Goal: Task Accomplishment & Management: Complete application form

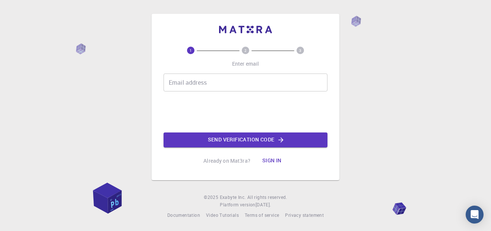
click at [174, 83] on input "Email address" at bounding box center [246, 82] width 164 height 18
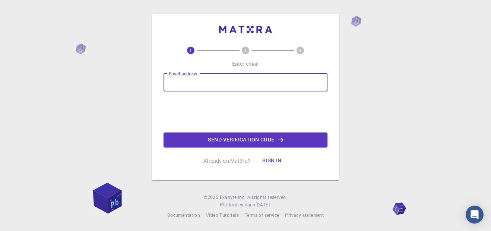
type input "[EMAIL_ADDRESS][DOMAIN_NAME]"
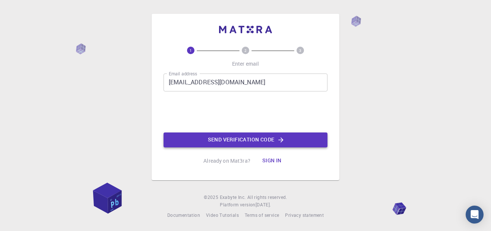
click at [231, 139] on button "Send verification code" at bounding box center [246, 139] width 164 height 15
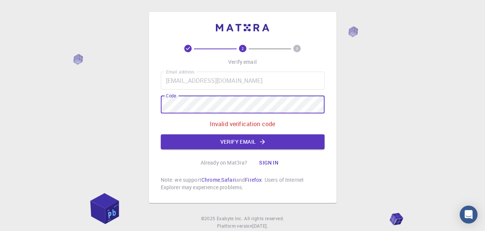
click at [139, 117] on div "2 3 Verify email Email address [EMAIL_ADDRESS][DOMAIN_NAME] Email address Code …" at bounding box center [242, 126] width 485 height 252
click at [155, 108] on div "2 3 Verify email Email address [EMAIL_ADDRESS][DOMAIN_NAME] Email address Code …" at bounding box center [243, 107] width 188 height 191
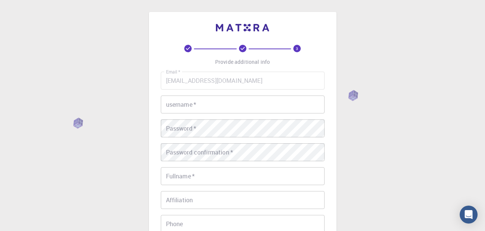
drag, startPoint x: 149, startPoint y: 105, endPoint x: 162, endPoint y: 105, distance: 13.0
click at [151, 105] on div "3 Provide additional info Email   * [EMAIL_ADDRESS][DOMAIN_NAME] Email   * user…" at bounding box center [243, 171] width 188 height 318
click at [171, 105] on input "username   *" at bounding box center [243, 104] width 164 height 18
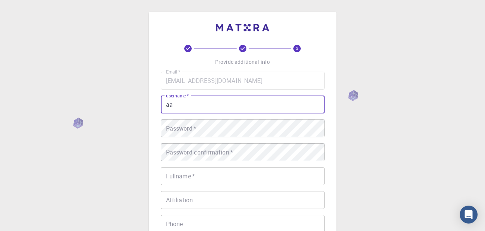
type input "aa"
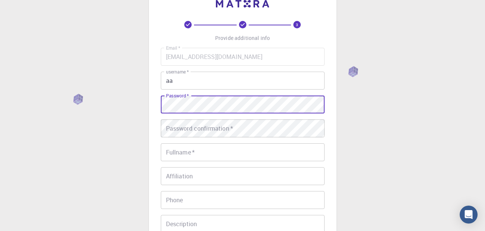
scroll to position [37, 0]
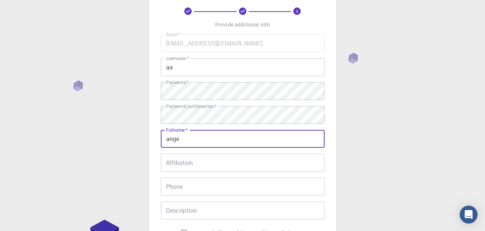
type input "[PERSON_NAME]"
type input "657335824"
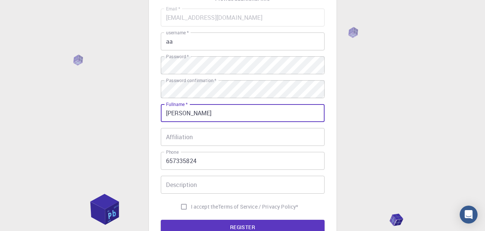
scroll to position [74, 0]
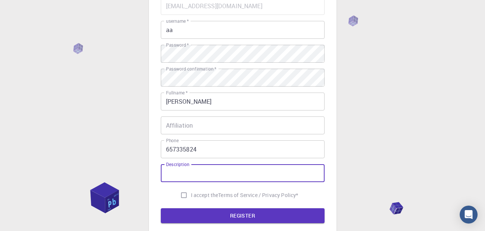
click at [226, 171] on input "Description" at bounding box center [243, 173] width 164 height 18
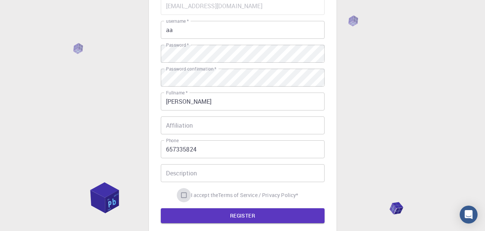
click at [182, 194] on input "I accept the Terms of Service / Privacy Policy *" at bounding box center [184, 195] width 14 height 14
checkbox input "true"
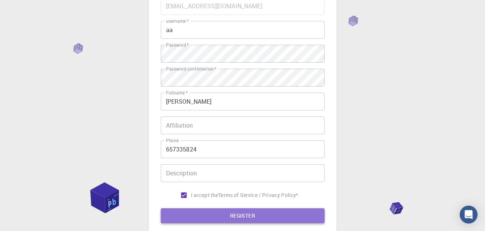
click at [197, 220] on button "REGISTER" at bounding box center [243, 215] width 164 height 15
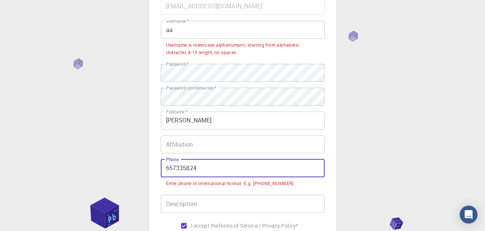
click at [168, 169] on input "657335824" at bounding box center [243, 168] width 164 height 18
click at [165, 169] on input "657335824" at bounding box center [243, 168] width 164 height 18
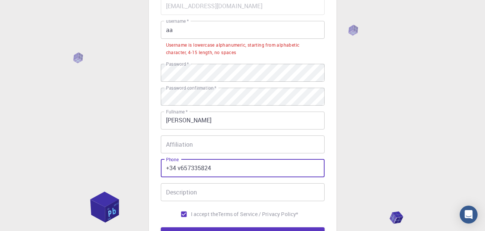
click at [161, 227] on button "REGISTER" at bounding box center [243, 234] width 164 height 15
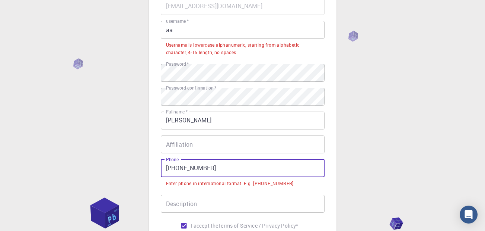
type input "[PHONE_NUMBER]"
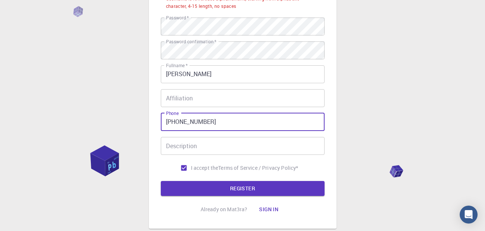
scroll to position [168, 0]
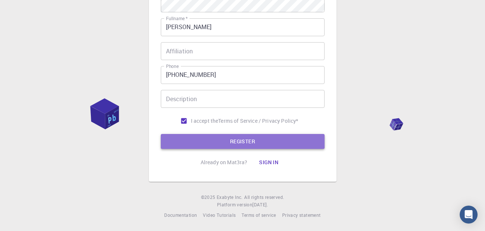
click at [216, 143] on button "REGISTER" at bounding box center [243, 141] width 164 height 15
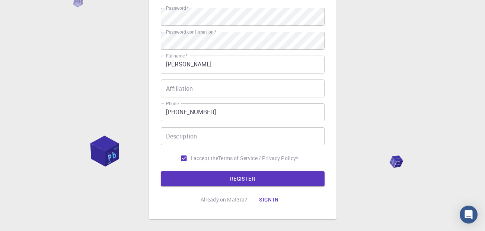
click at [262, 196] on button "Sign in" at bounding box center [268, 199] width 31 height 15
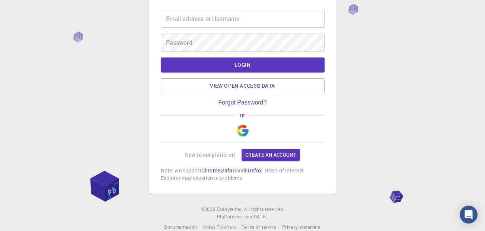
type input "aa"
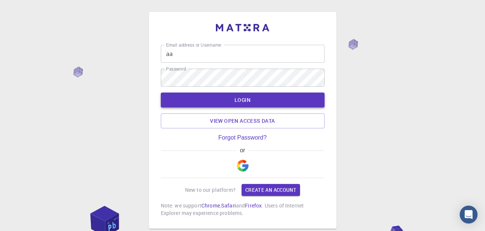
click at [242, 94] on button "LOGIN" at bounding box center [243, 99] width 164 height 15
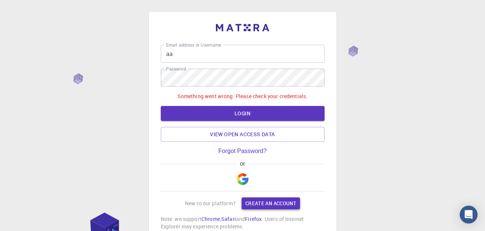
click at [265, 198] on link "Create an account" at bounding box center [271, 203] width 58 height 12
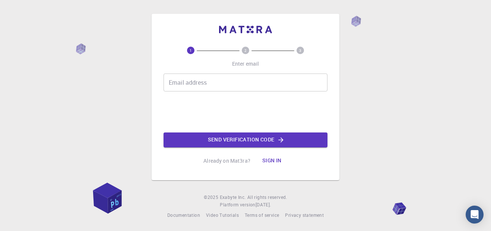
drag, startPoint x: 250, startPoint y: 44, endPoint x: 254, endPoint y: 43, distance: 3.8
